Goal: Task Accomplishment & Management: Manage account settings

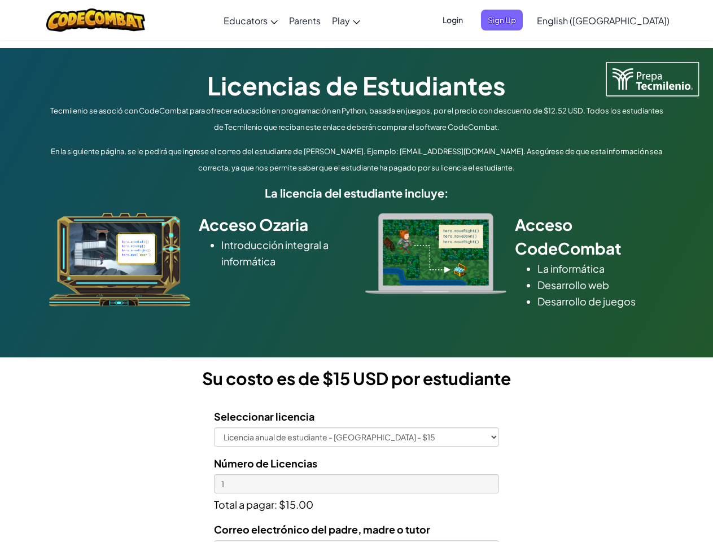
click at [357, 271] on div at bounding box center [436, 253] width 158 height 81
click at [469, 20] on span "Login" at bounding box center [453, 20] width 34 height 21
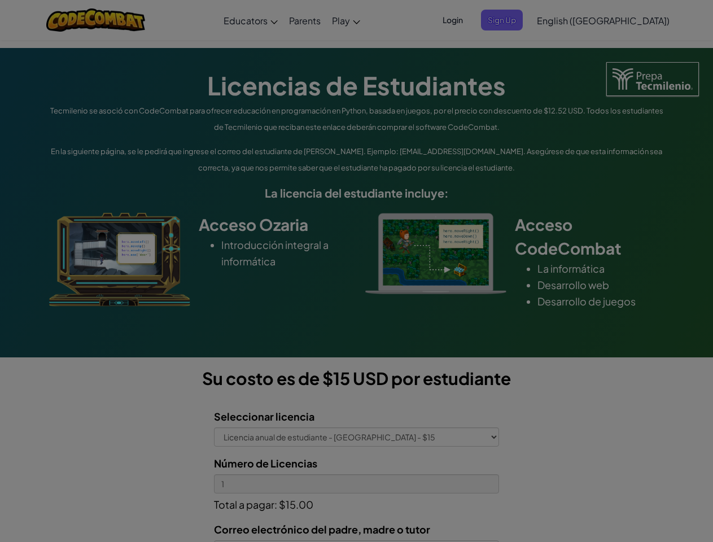
click at [0, 0] on input "Email or Username :" at bounding box center [0, 0] width 0 height 0
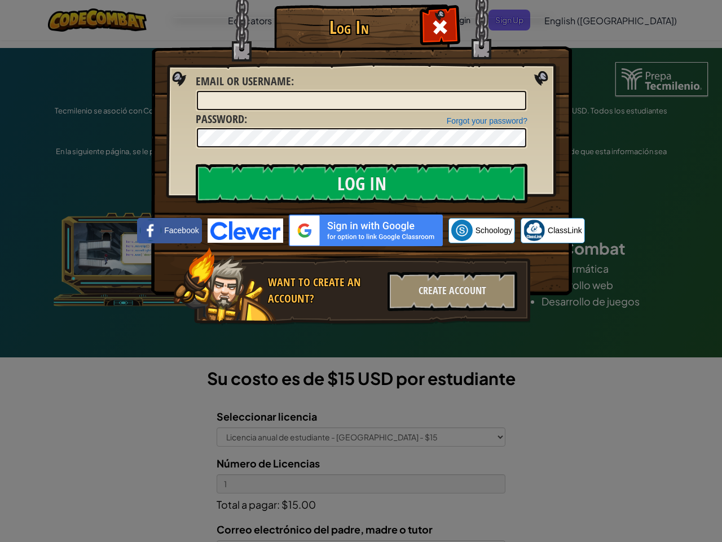
click at [570, 20] on div "Log In Unknown Error Email or Username : Forgot your password? Password : Log I…" at bounding box center [361, 271] width 722 height 542
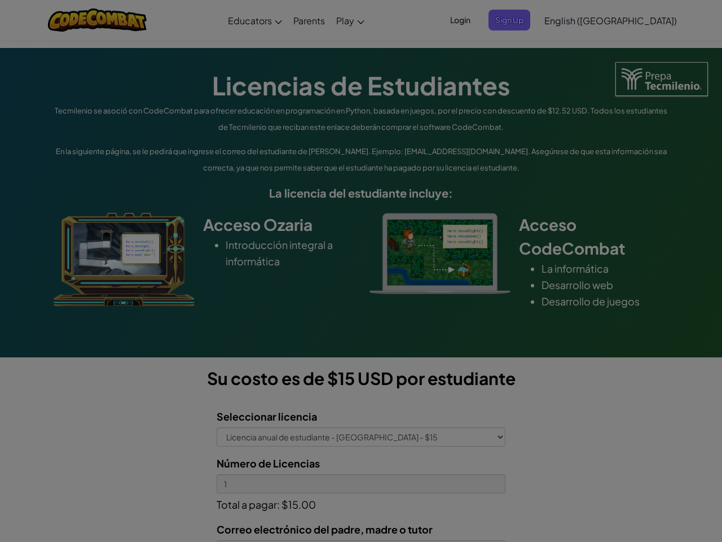
click at [570, 20] on div "Log In Unknown Error Email or Username : Forgot your password? Password : Log I…" at bounding box center [361, 271] width 722 height 542
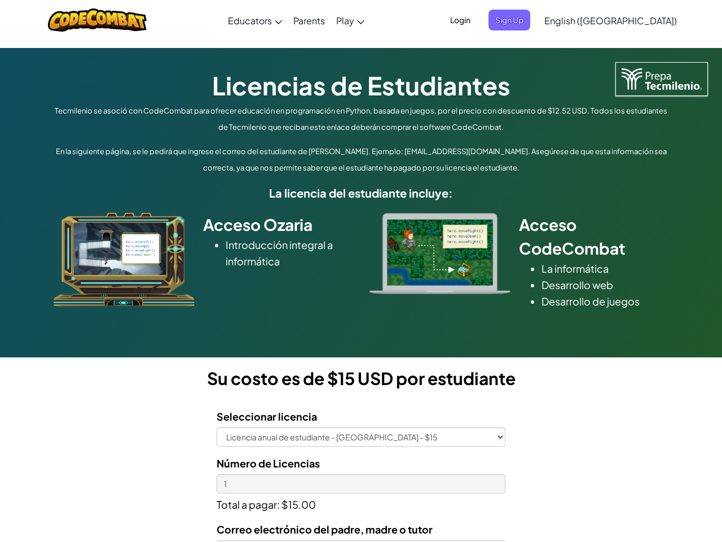
click at [631, 20] on div at bounding box center [361, 271] width 722 height 542
